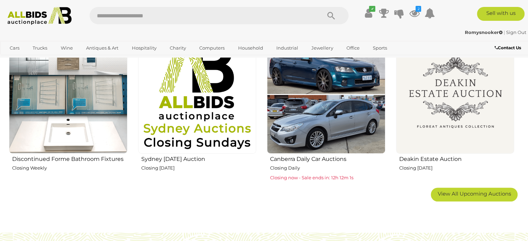
scroll to position [486, 0]
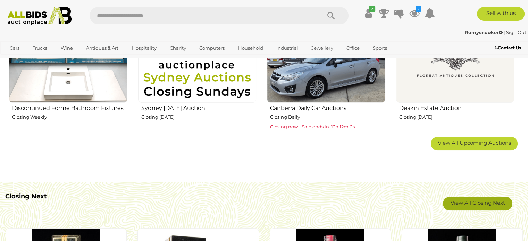
click at [480, 200] on link "View All Closing Next" at bounding box center [477, 204] width 69 height 14
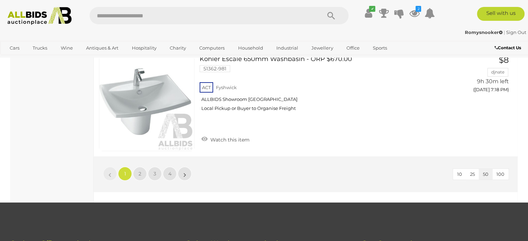
scroll to position [5350, 0]
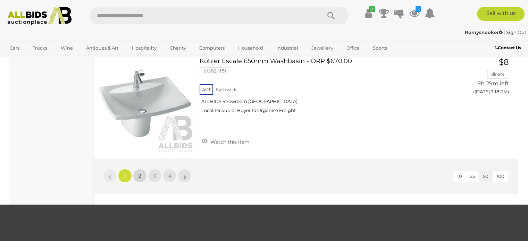
click at [137, 169] on link "2" at bounding box center [140, 176] width 14 height 14
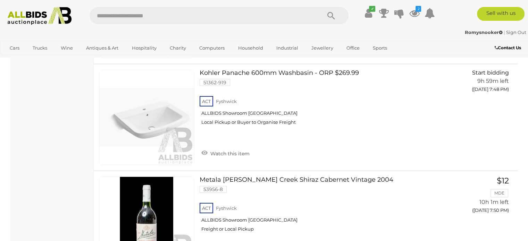
scroll to position [5316, 0]
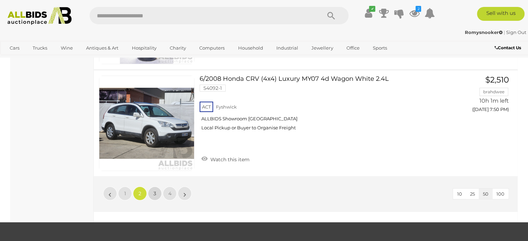
click at [153, 187] on link "3" at bounding box center [155, 194] width 14 height 14
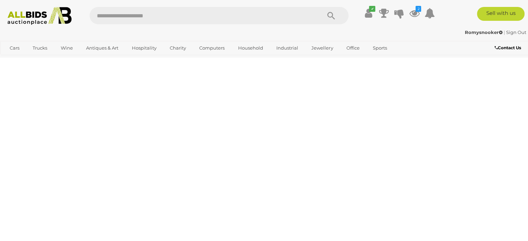
scroll to position [35, 0]
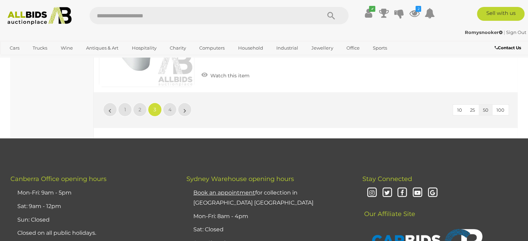
scroll to position [5420, 0]
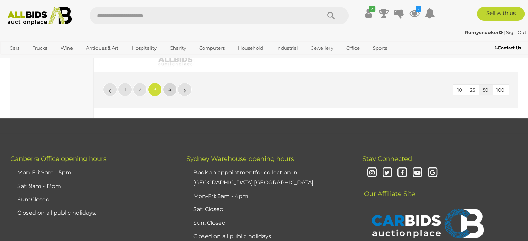
click at [165, 83] on link "4" at bounding box center [170, 90] width 14 height 14
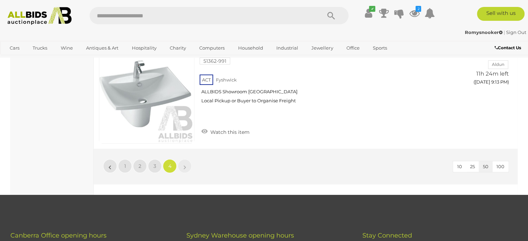
scroll to position [2398, 0]
